Goal: Transaction & Acquisition: Purchase product/service

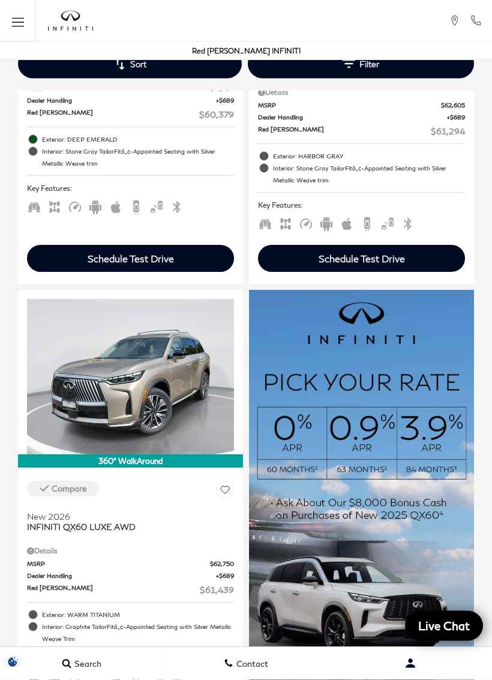
scroll to position [476, 0]
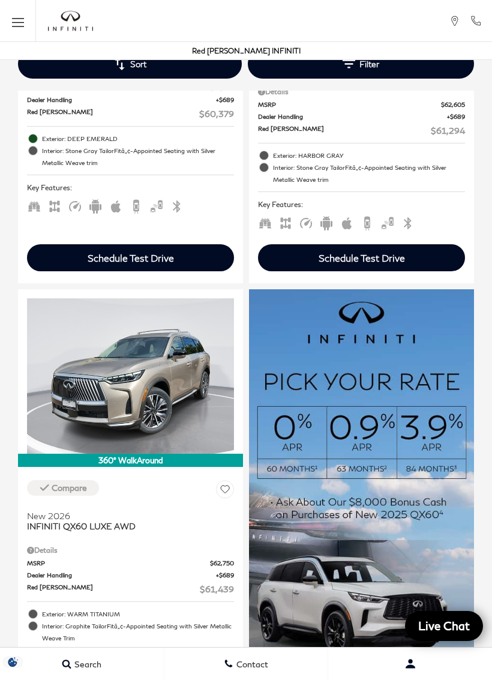
click at [372, 423] on img at bounding box center [361, 546] width 225 height 514
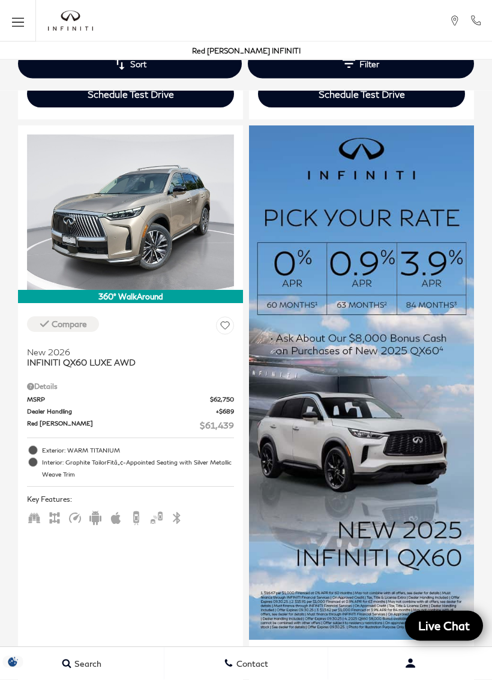
scroll to position [640, 0]
click at [396, 528] on img at bounding box center [361, 382] width 225 height 514
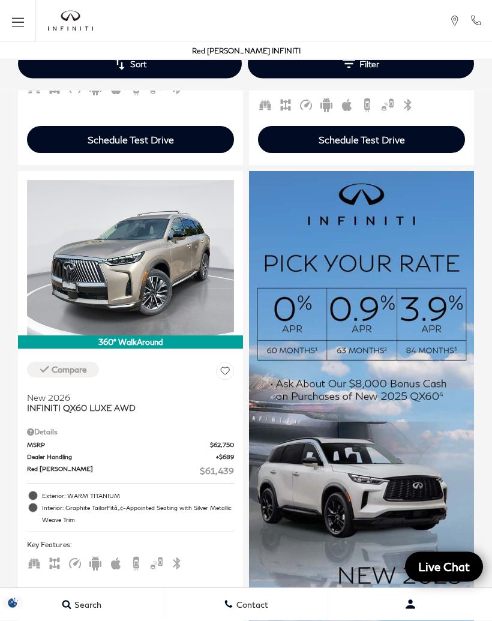
scroll to position [594, 0]
click at [447, 426] on img at bounding box center [361, 428] width 225 height 514
click at [428, 373] on img at bounding box center [361, 428] width 225 height 514
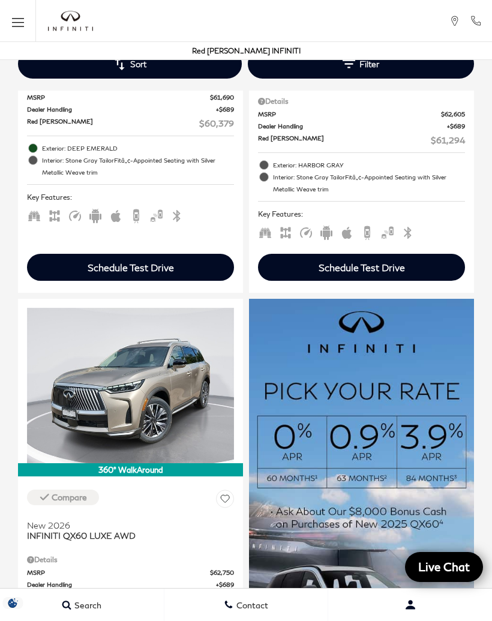
click at [416, 497] on img at bounding box center [361, 556] width 225 height 514
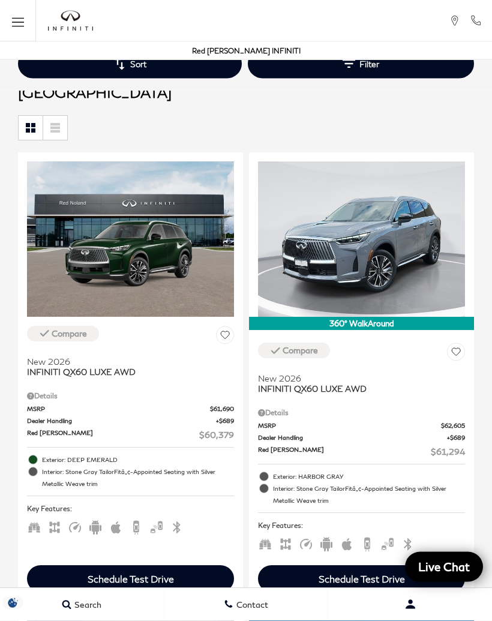
scroll to position [0, 0]
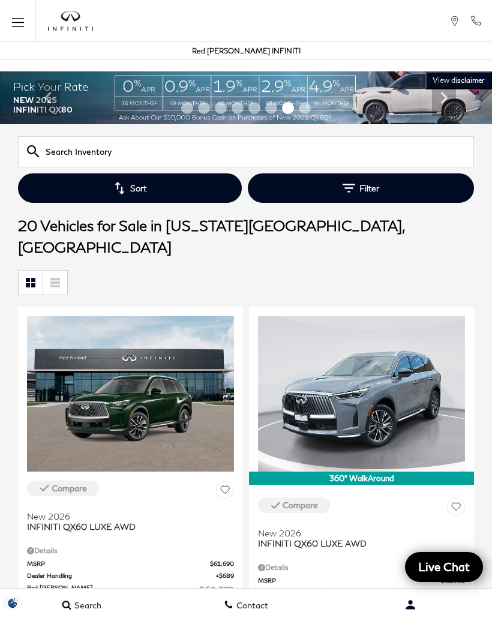
click at [68, 23] on img "infiniti" at bounding box center [70, 21] width 45 height 20
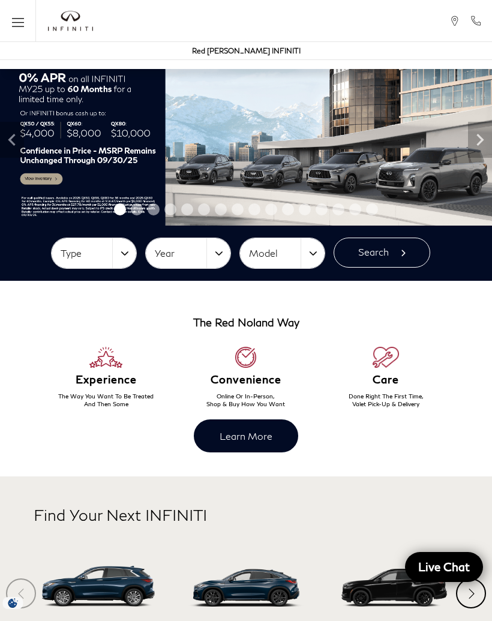
click at [69, 23] on img "infiniti" at bounding box center [70, 21] width 45 height 20
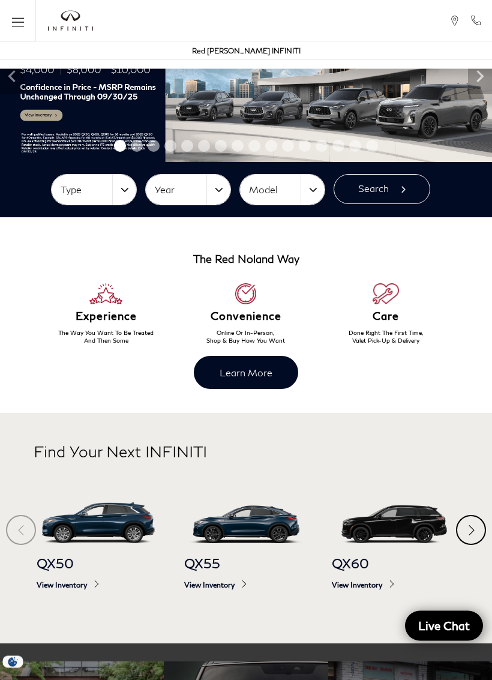
scroll to position [136, 0]
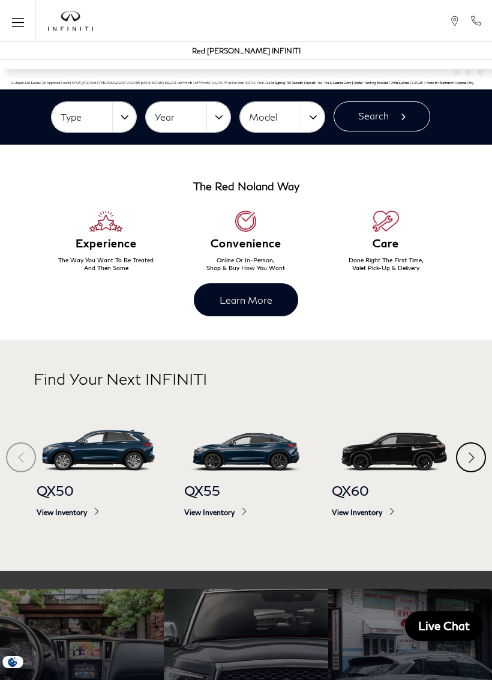
click at [360, 516] on div "QX60 View Inventory" at bounding box center [394, 500] width 124 height 58
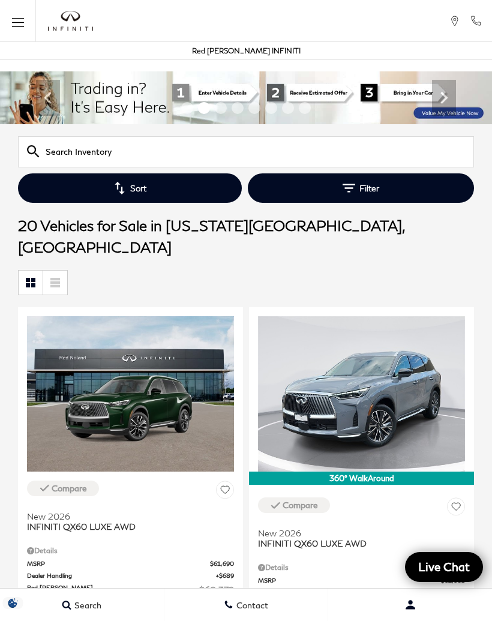
click at [361, 189] on button "Filter" at bounding box center [361, 188] width 226 height 29
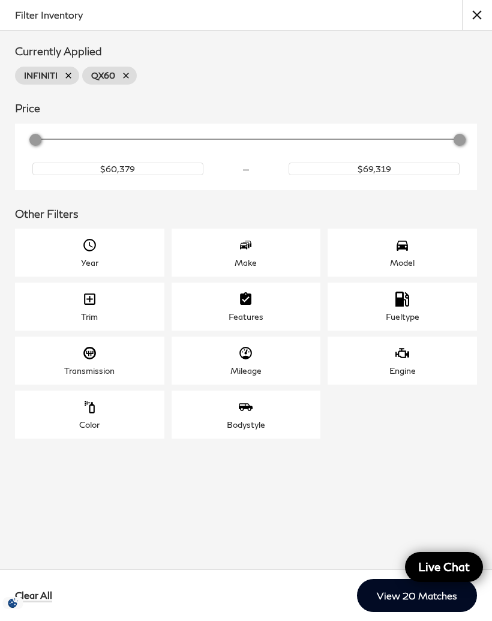
click at [97, 247] on div "Year" at bounding box center [90, 253] width 150 height 48
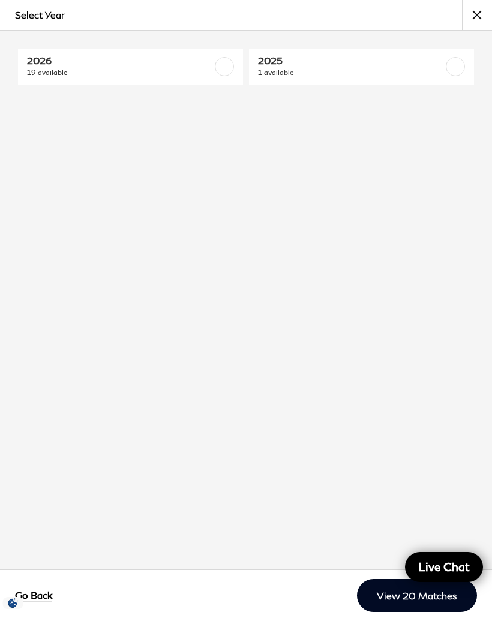
click at [468, 64] on link "2025 1 available" at bounding box center [361, 67] width 225 height 36
checkbox input "true"
click at [409, 596] on link "View 1 Match" at bounding box center [426, 595] width 102 height 33
